Goal: Task Accomplishment & Management: Complete application form

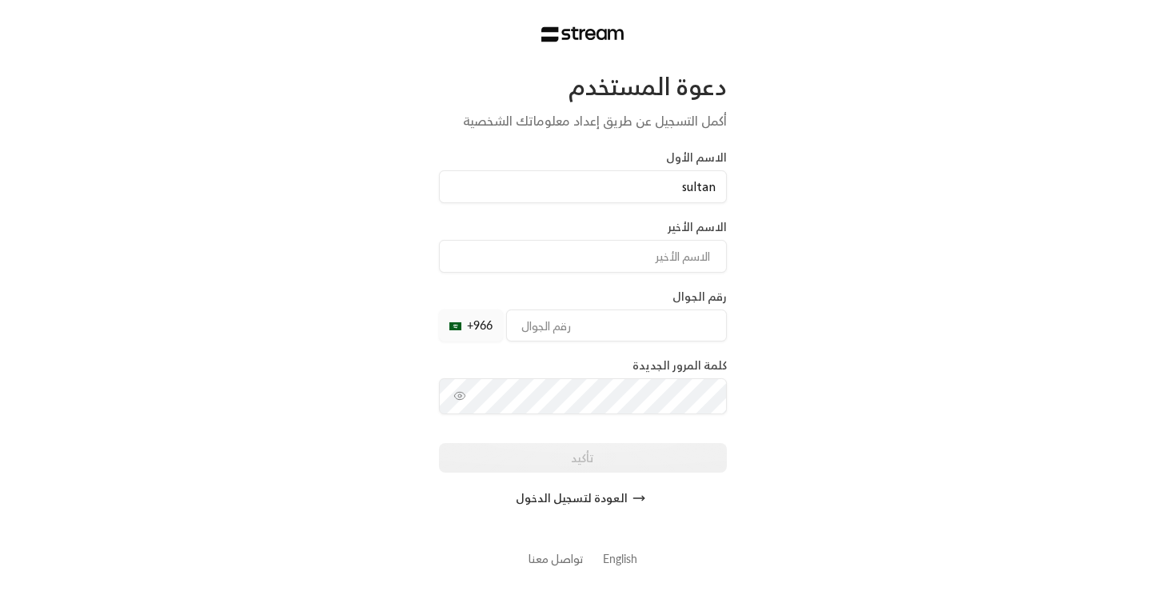
type input "sultan"
click at [587, 242] on input at bounding box center [583, 256] width 288 height 33
type input "alharbi"
type input "545425452"
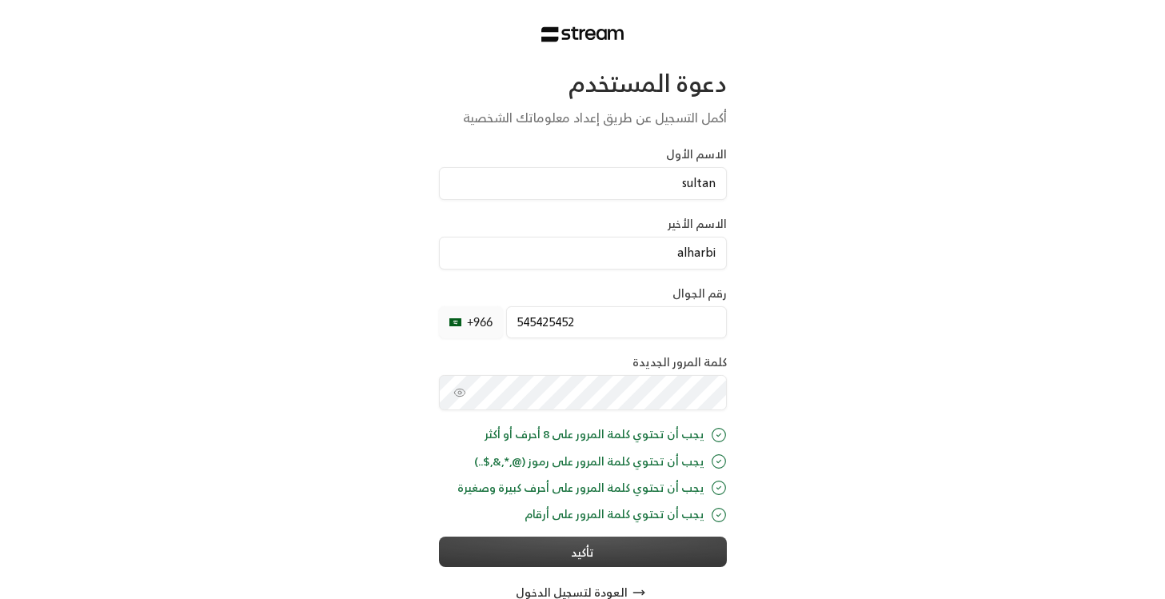
click at [621, 561] on div "دعوة المستخدم أكمل التسجيل عن طريق إعداد معلوماتك الشخصية الاسم الأول sultan ال…" at bounding box center [583, 338] width 288 height 541
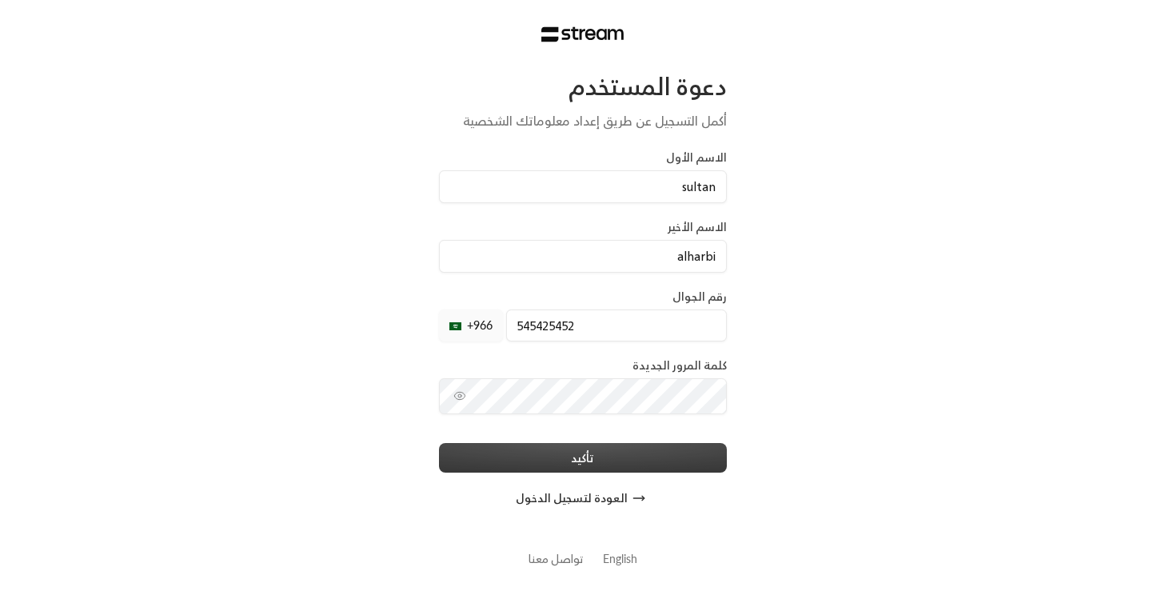
click at [657, 457] on button "تأكيد" at bounding box center [583, 458] width 288 height 30
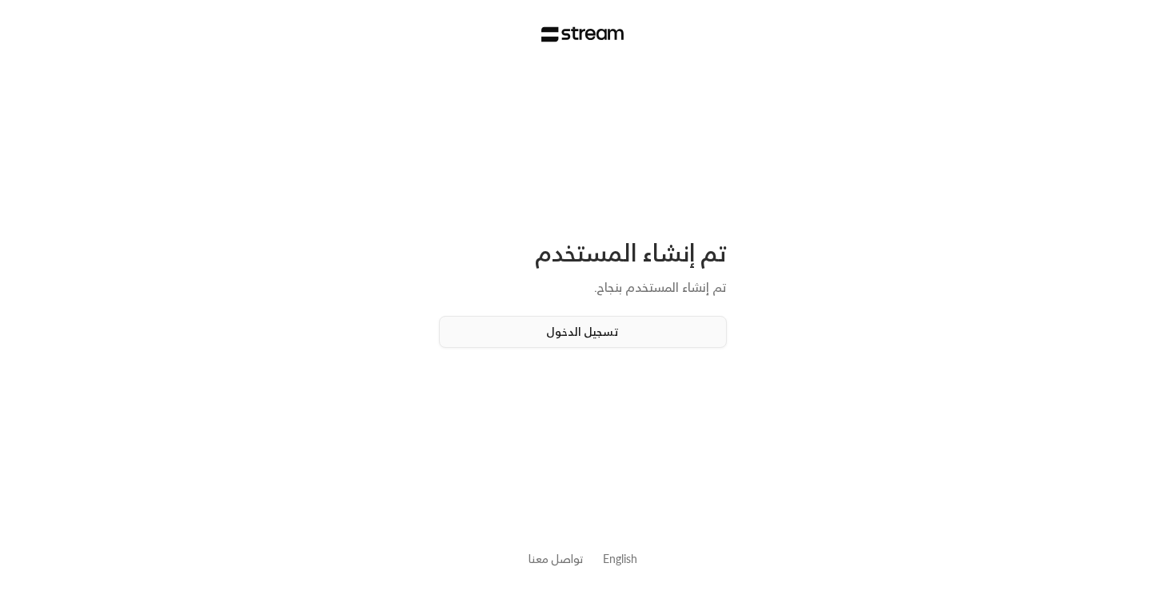
click at [634, 325] on button "تسجيل الدخول" at bounding box center [583, 332] width 288 height 32
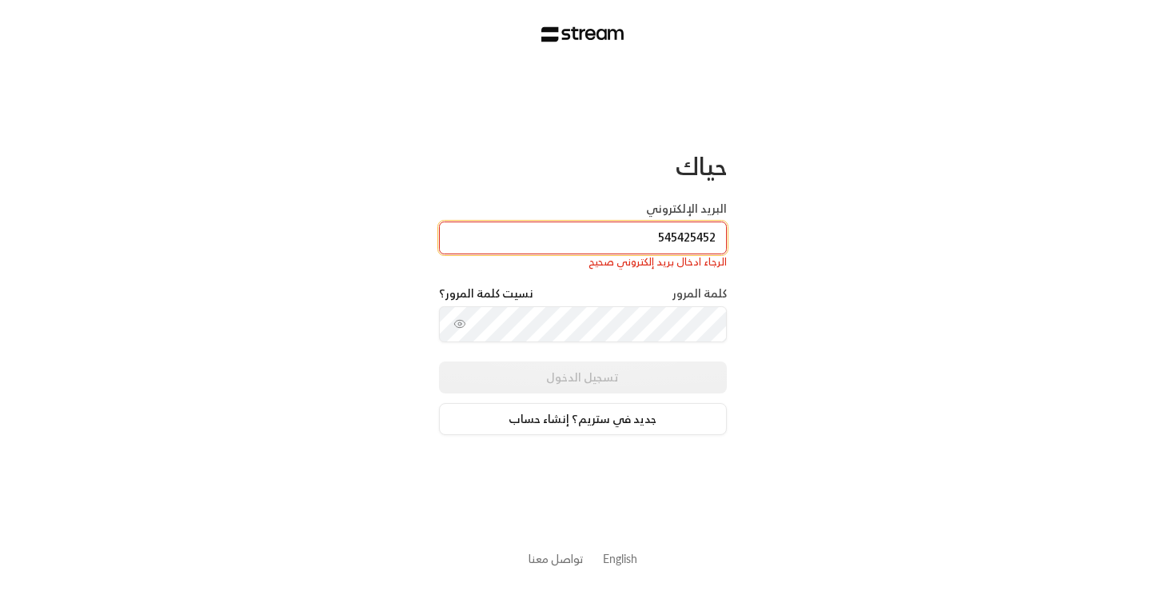
click at [671, 242] on input "545425452" at bounding box center [583, 238] width 288 height 33
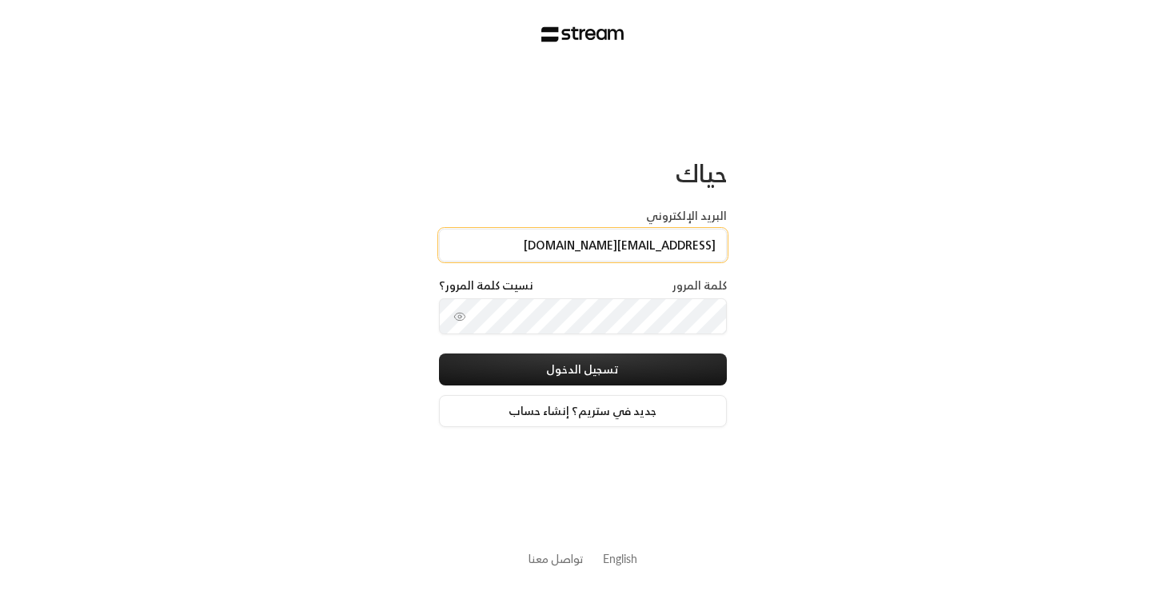
click at [661, 250] on input "[EMAIL_ADDRESS][DOMAIN_NAME]" at bounding box center [583, 245] width 288 height 33
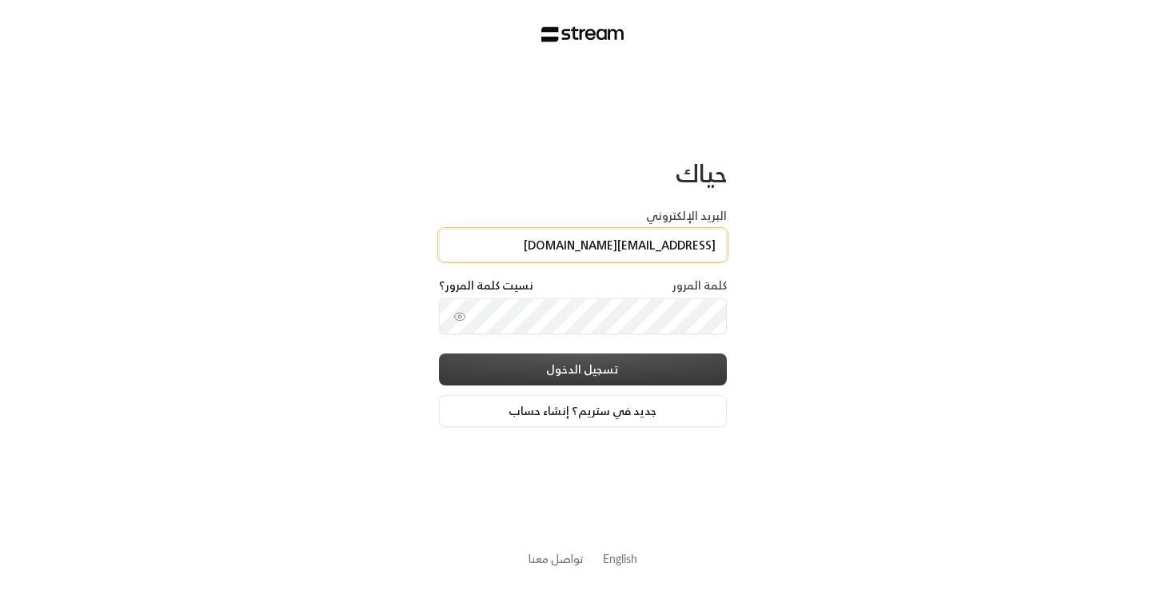
type input "[EMAIL_ADDRESS][DOMAIN_NAME]"
click at [616, 365] on button "تسجيل الدخول" at bounding box center [583, 369] width 288 height 32
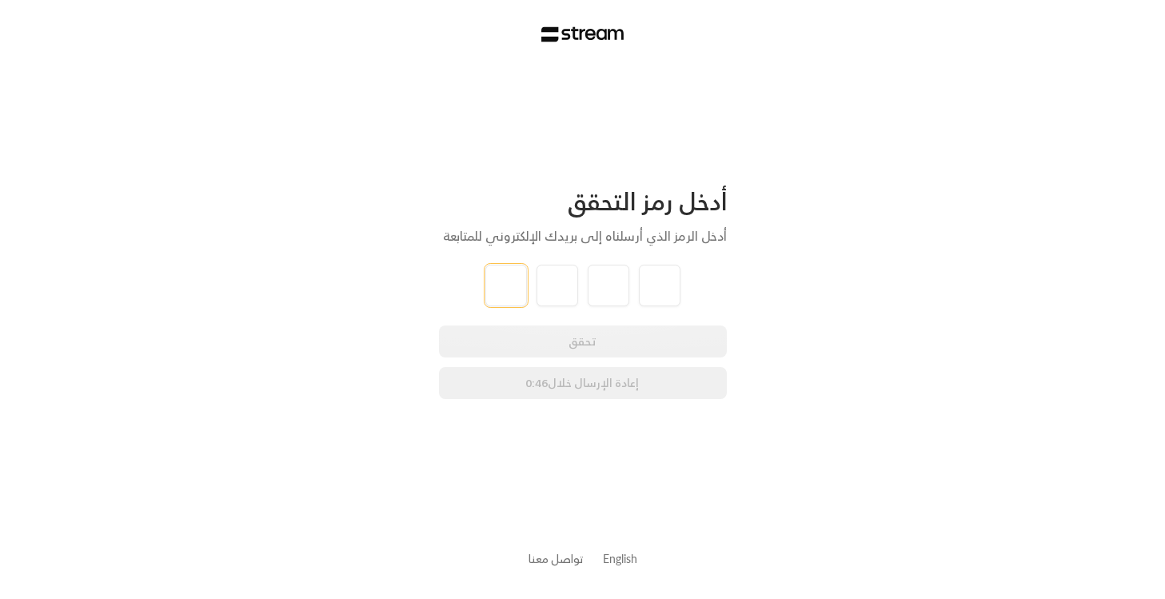
type input "0"
type input "9"
type input "2"
type input "4"
